Goal: Task Accomplishment & Management: Manage account settings

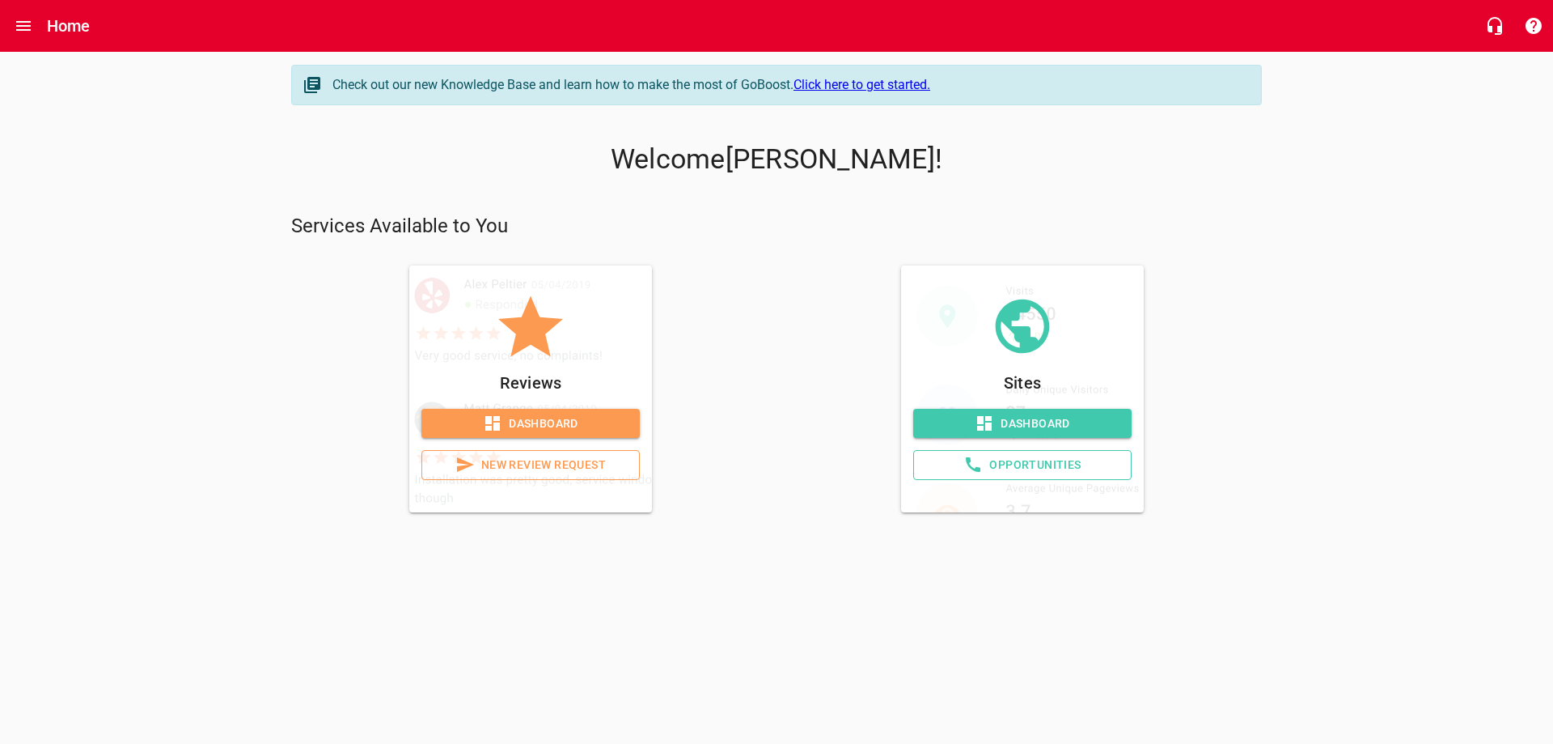
click at [540, 421] on span "Dashboard" at bounding box center [530, 423] width 193 height 20
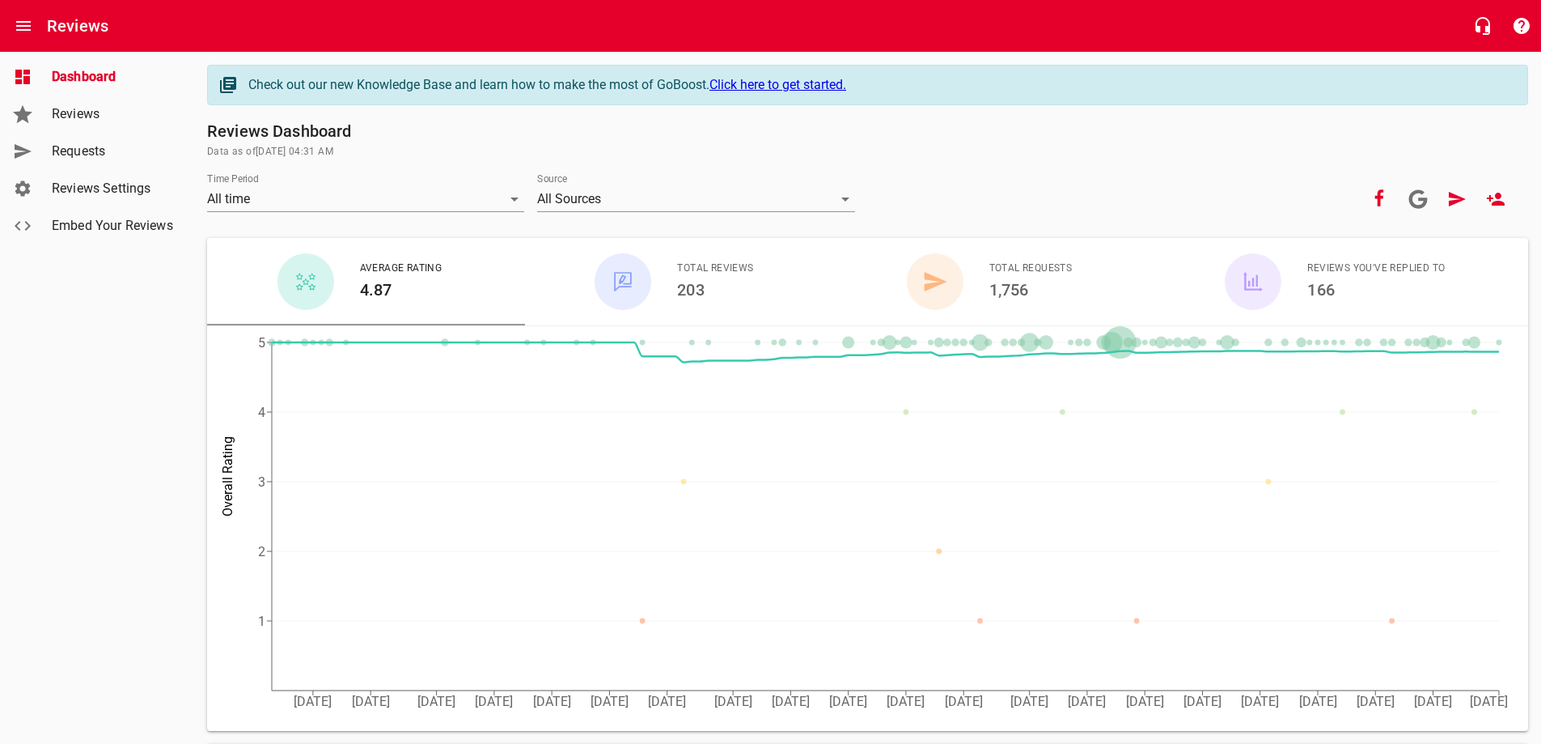
click at [83, 153] on span "Requests" at bounding box center [113, 151] width 123 height 19
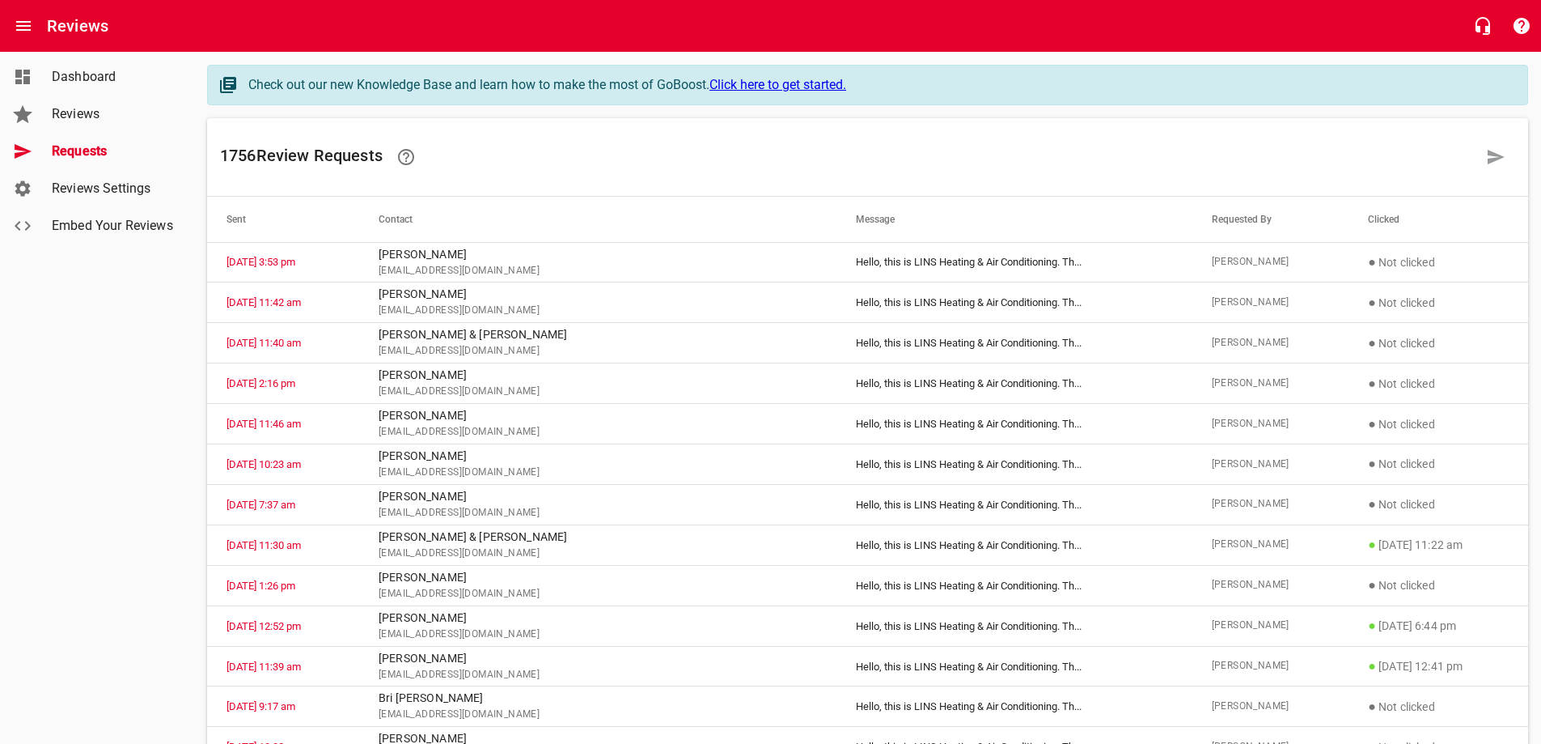
click at [146, 369] on div "Dashboard Reviews Requests Reviews Settings Embed Your Reviews" at bounding box center [97, 372] width 195 height 744
